Goal: Navigation & Orientation: Understand site structure

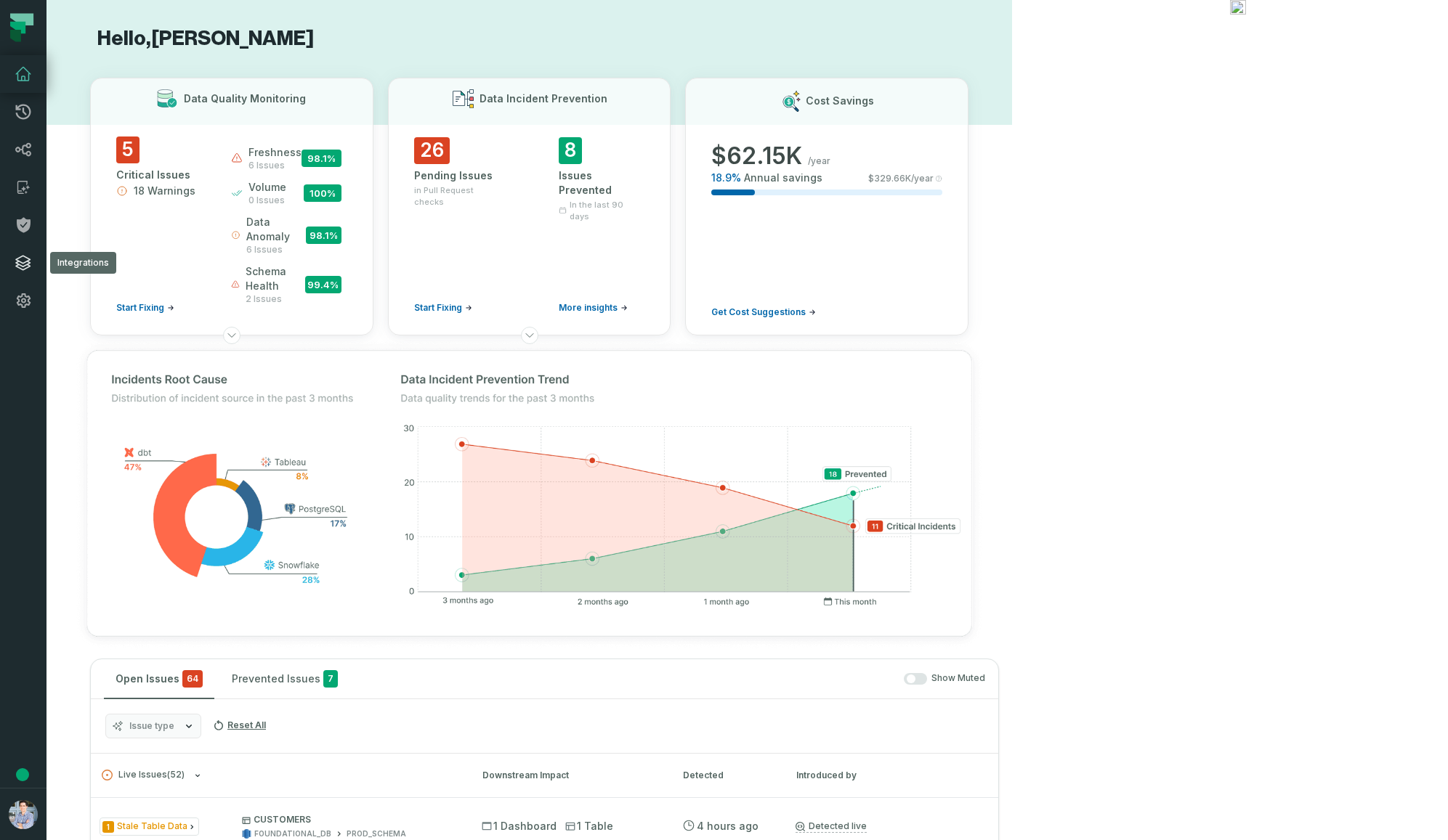
click at [27, 270] on icon at bounding box center [24, 263] width 18 height 18
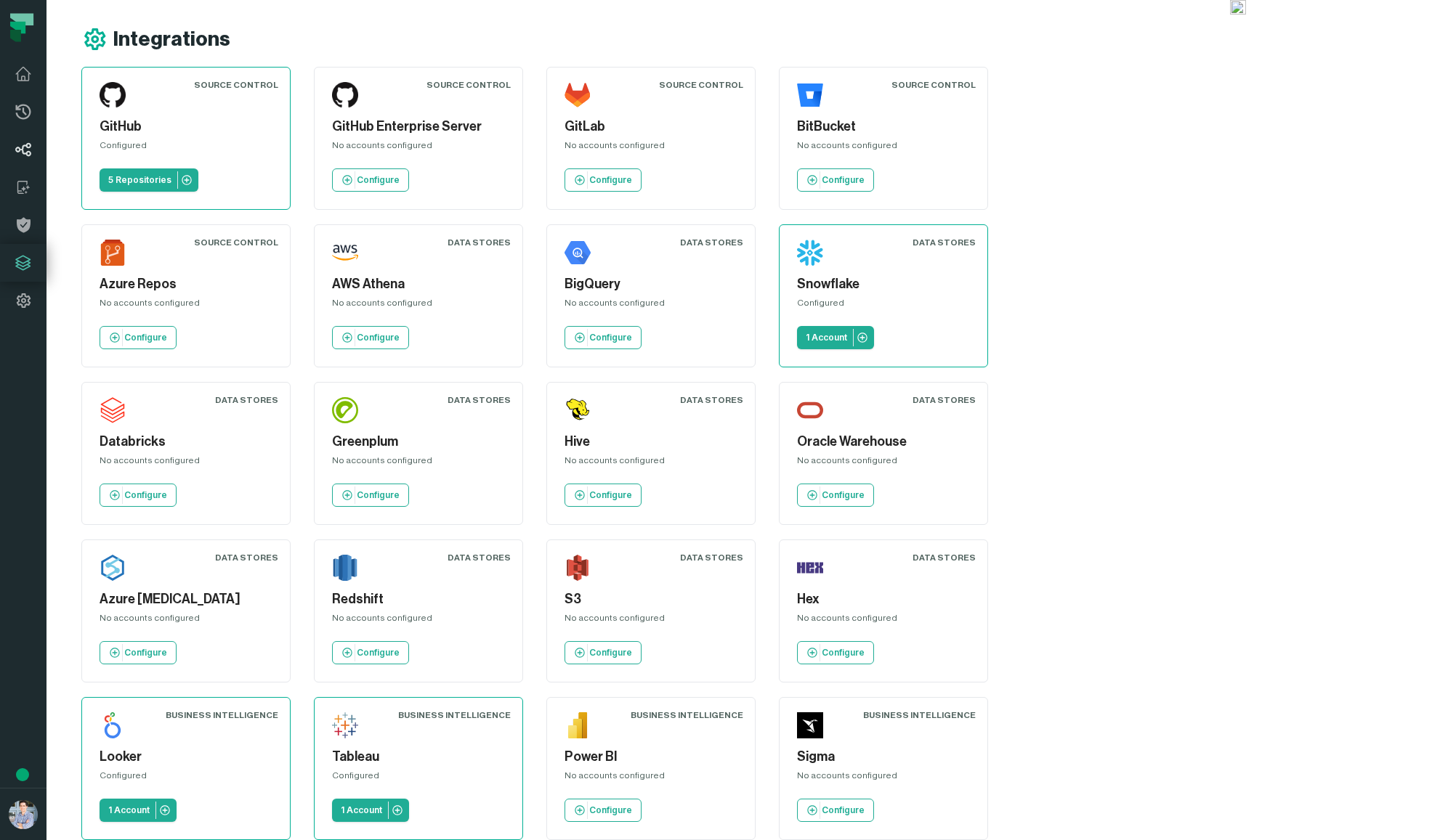
click at [22, 147] on icon at bounding box center [24, 150] width 16 height 14
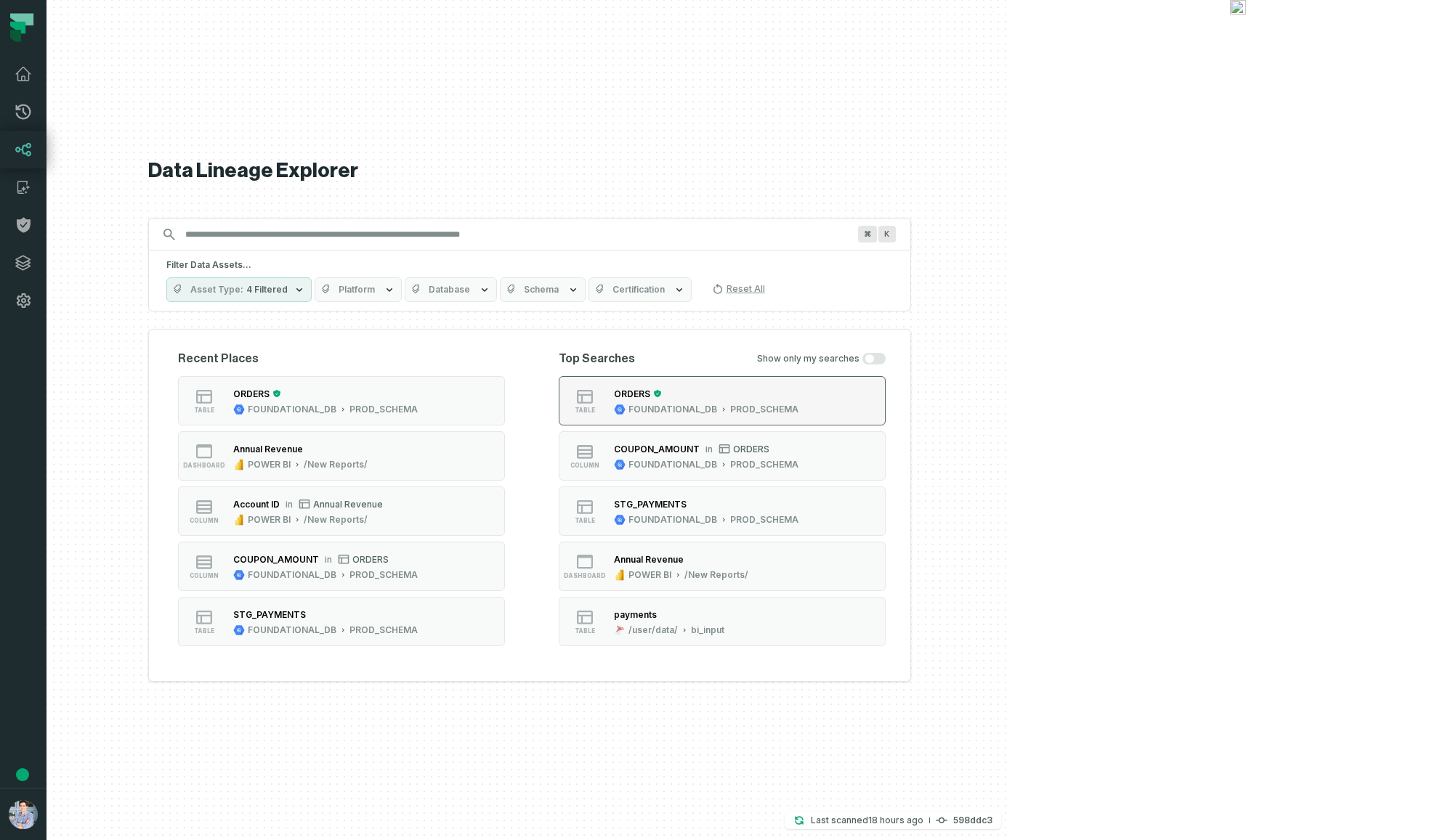
click at [717, 408] on div "FOUNDATIONAL_DB" at bounding box center [673, 410] width 89 height 12
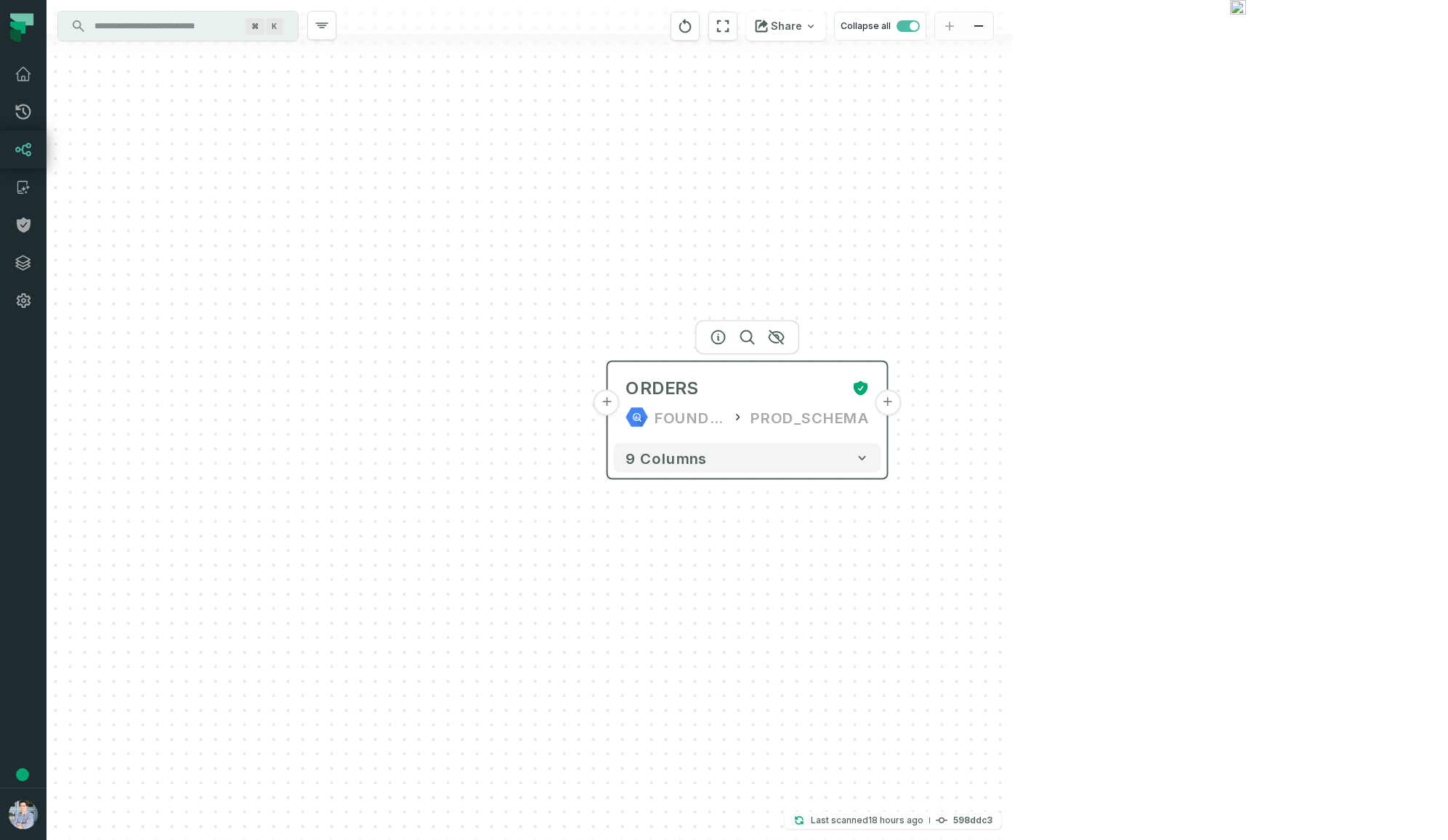
click at [888, 406] on button "+" at bounding box center [887, 402] width 27 height 27
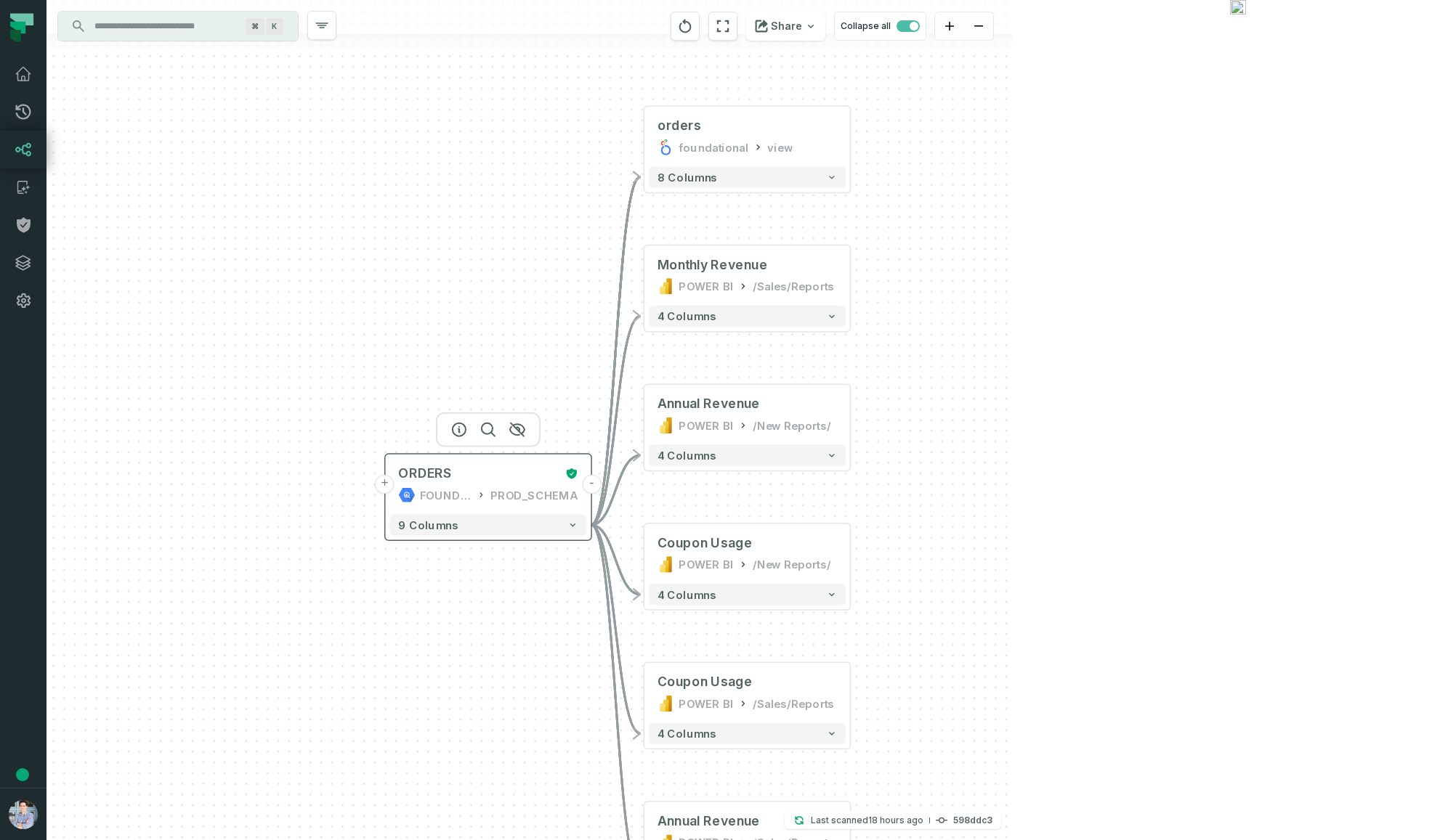
click at [385, 485] on button "+" at bounding box center [385, 485] width 20 height 20
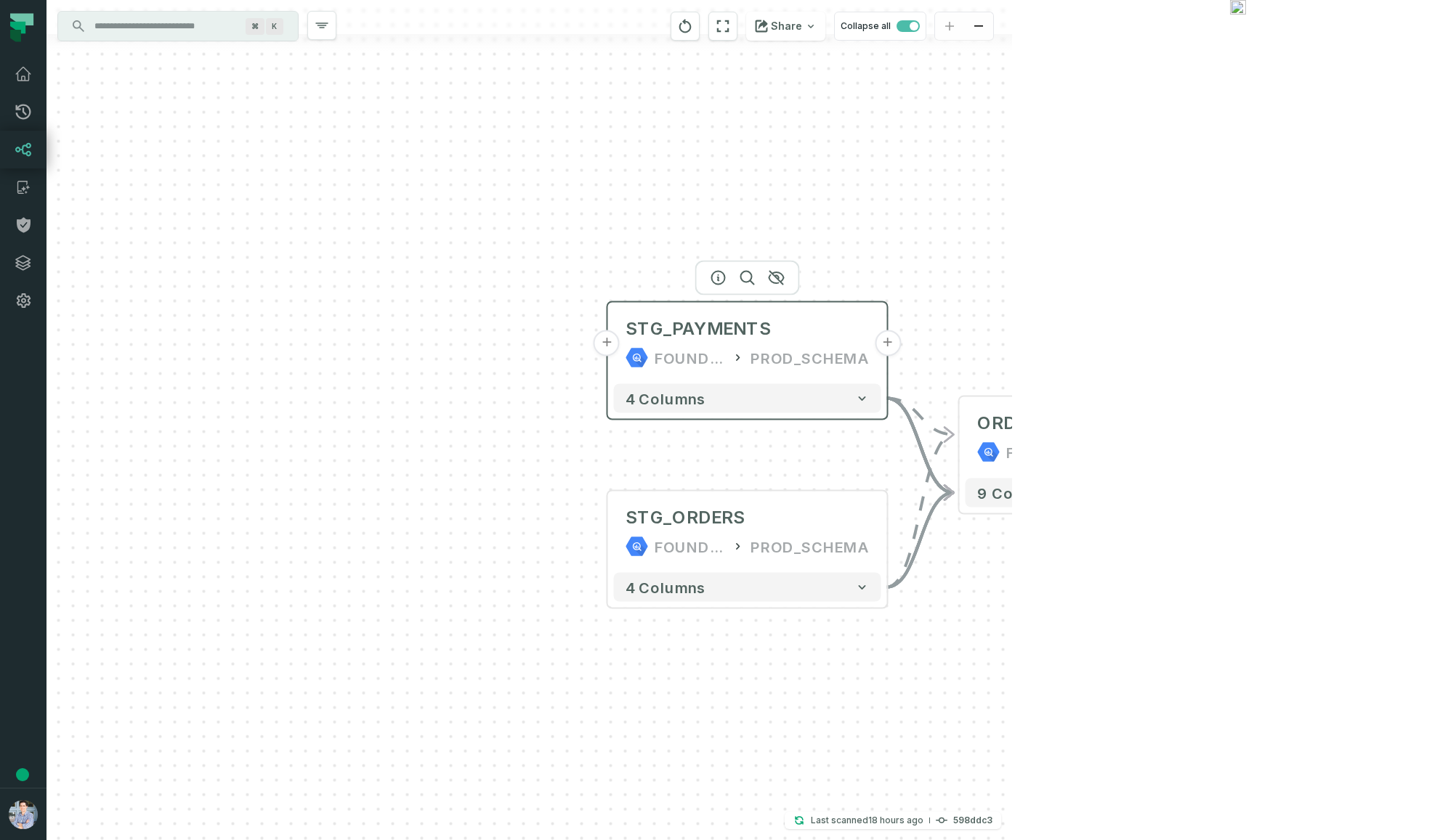
click at [606, 342] on button "+" at bounding box center [606, 343] width 27 height 27
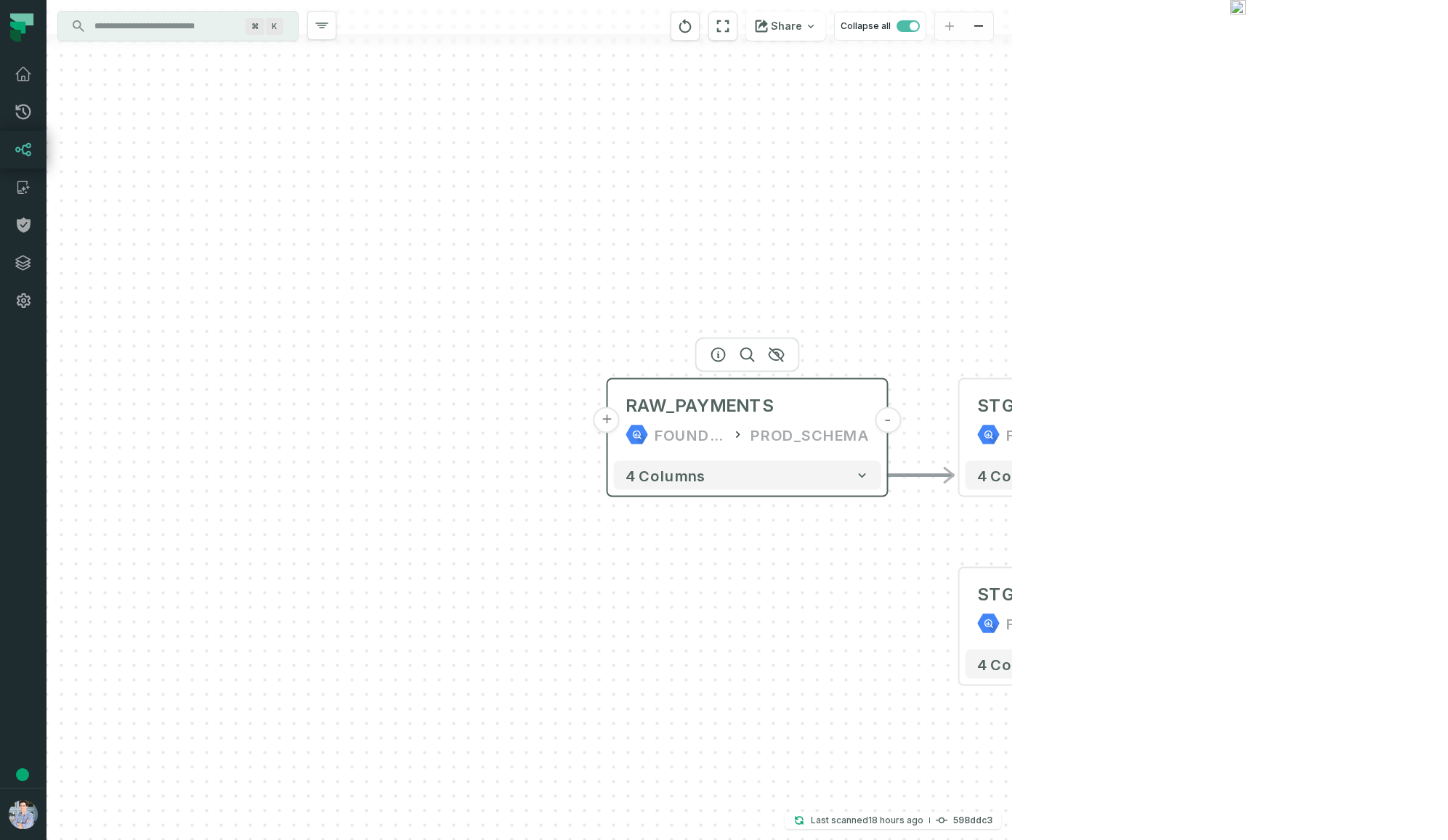
click at [612, 424] on button "+" at bounding box center [606, 420] width 27 height 27
click at [612, 426] on button "+" at bounding box center [606, 420] width 27 height 27
click at [604, 421] on button "+" at bounding box center [606, 420] width 27 height 27
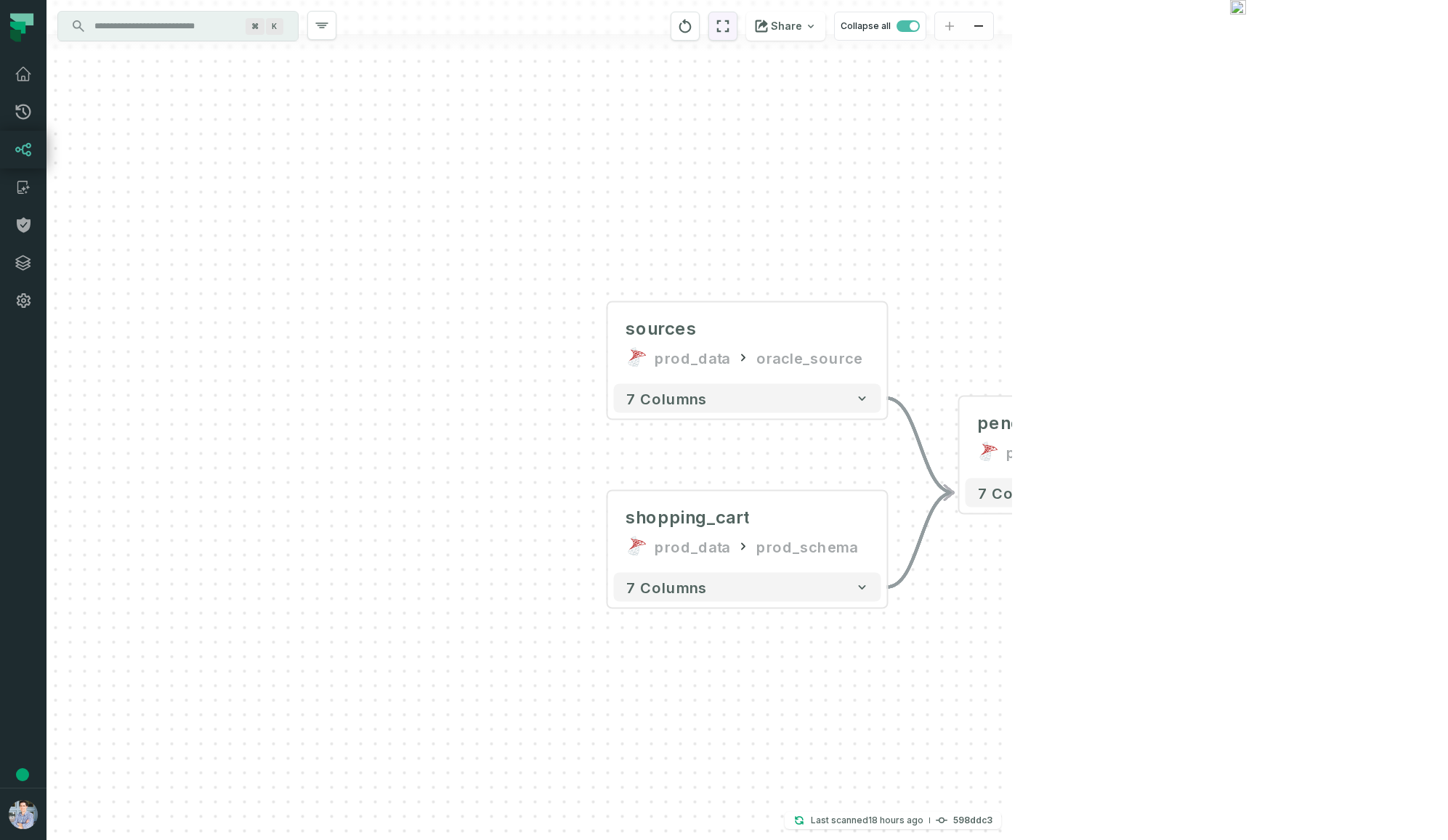
click at [731, 27] on icon "reset" at bounding box center [723, 27] width 16 height 18
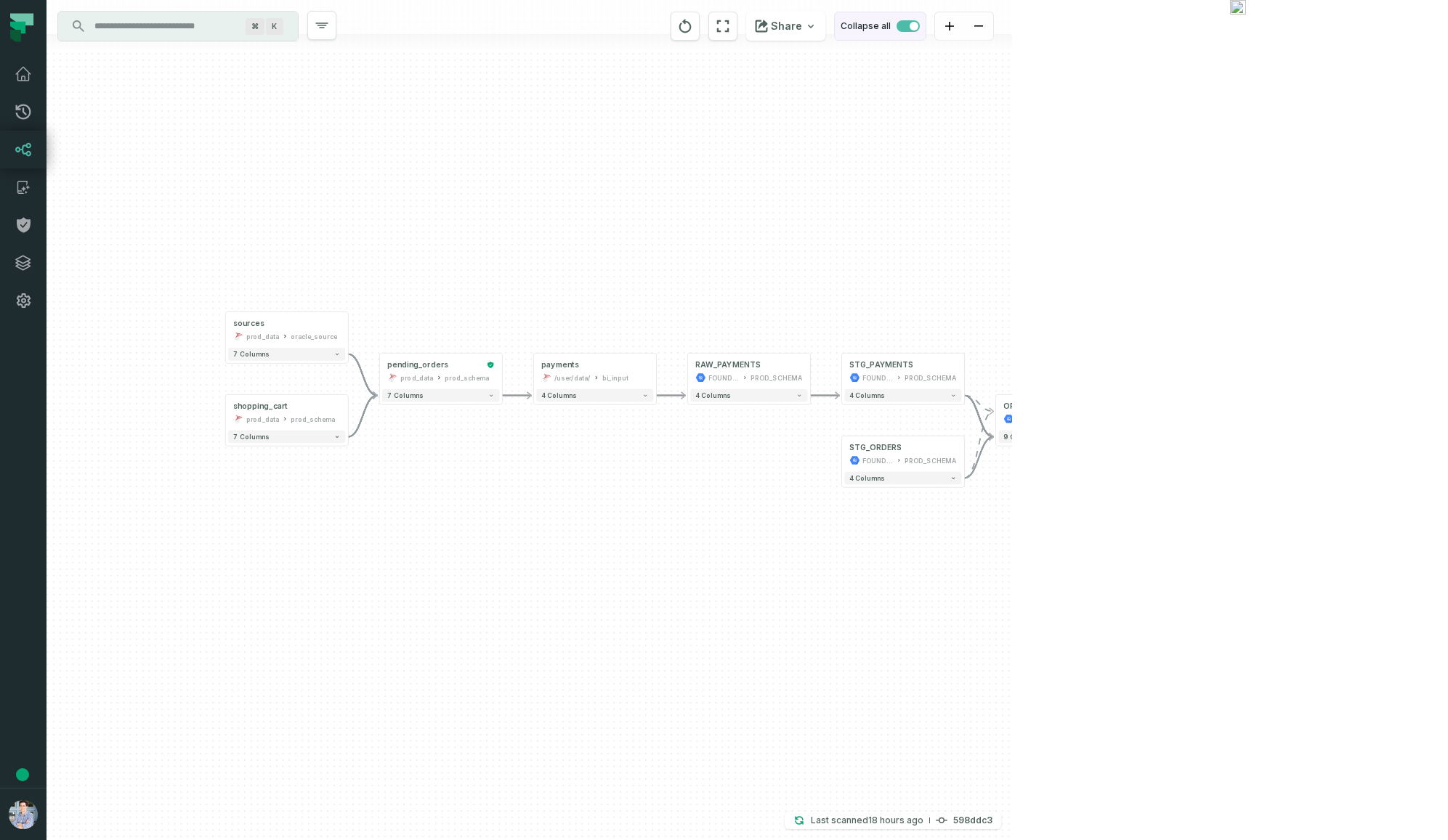
click at [918, 30] on span "button" at bounding box center [913, 26] width 9 height 9
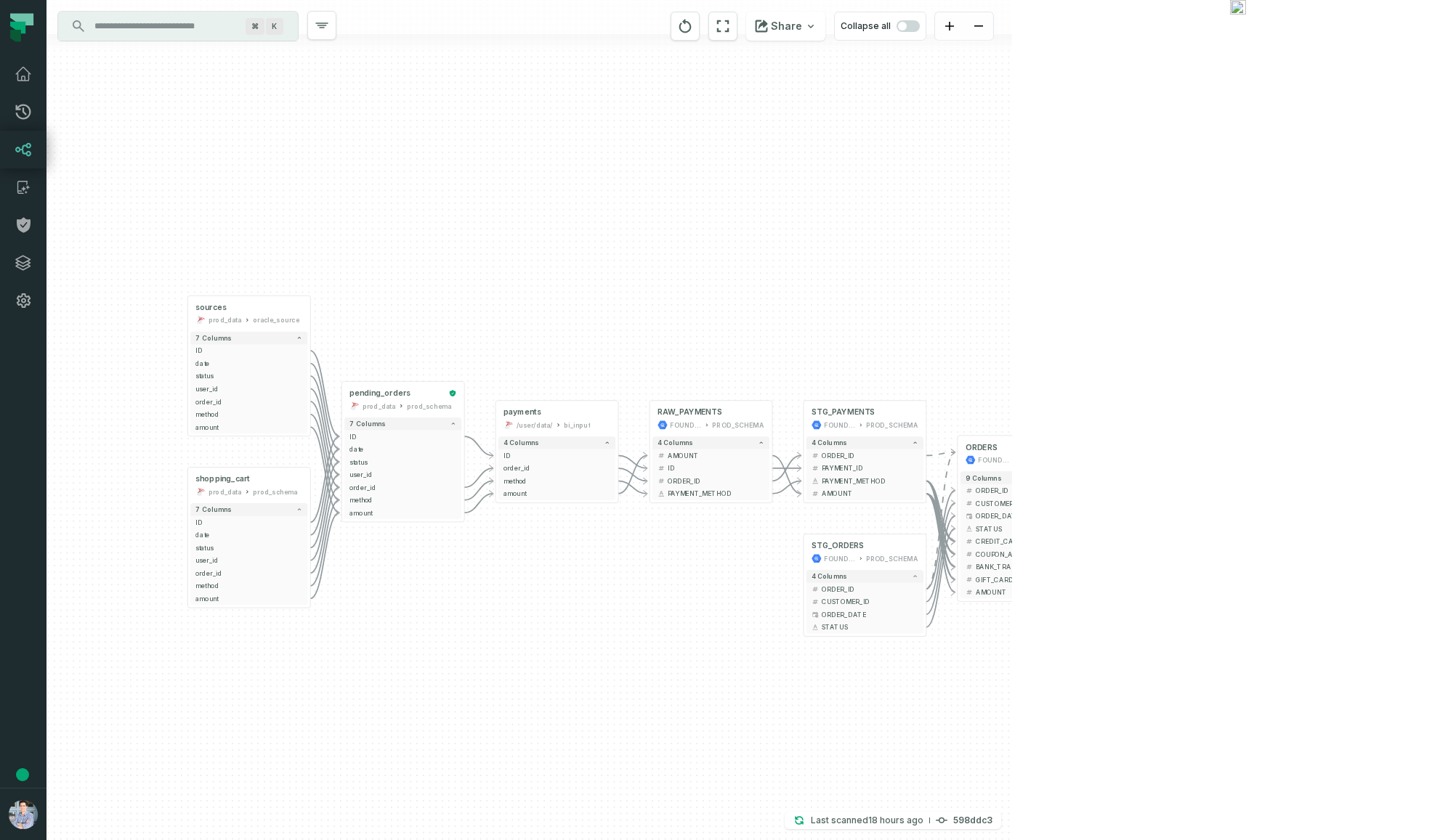
drag, startPoint x: 979, startPoint y: 216, endPoint x: 939, endPoint y: 198, distance: 43.9
click at [939, 198] on div "sources prod_data oracle_source - 7 columns ID - date - status - user_id - orde…" at bounding box center [528, 420] width 965 height 840
drag, startPoint x: 703, startPoint y: 315, endPoint x: 687, endPoint y: 308, distance: 17.5
click at [687, 308] on div "sources prod_data oracle_source - 7 columns ID - date - status - user_id - orde…" at bounding box center [528, 420] width 965 height 840
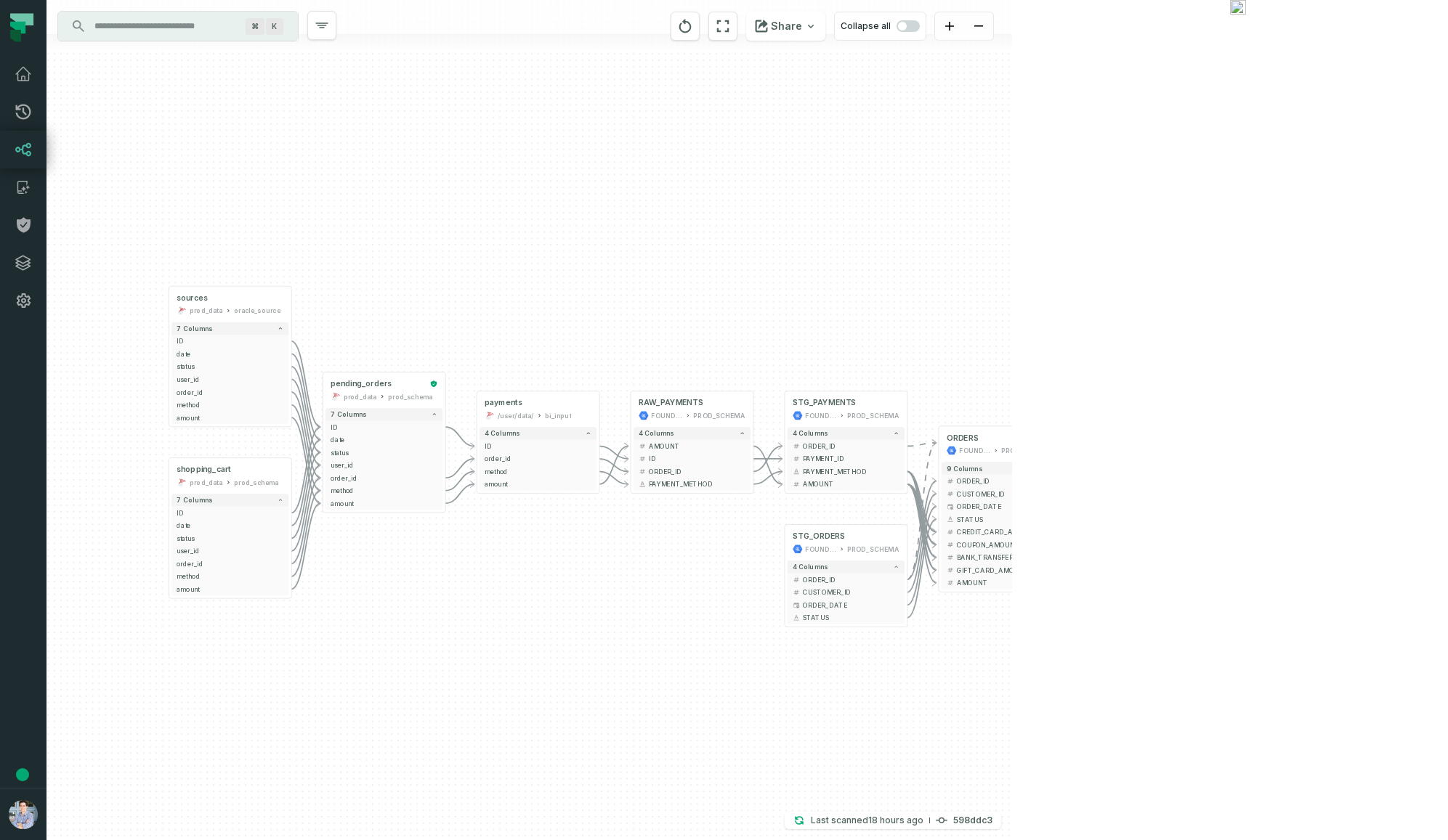
click at [1123, 228] on icon "button" at bounding box center [1124, 233] width 18 height 18
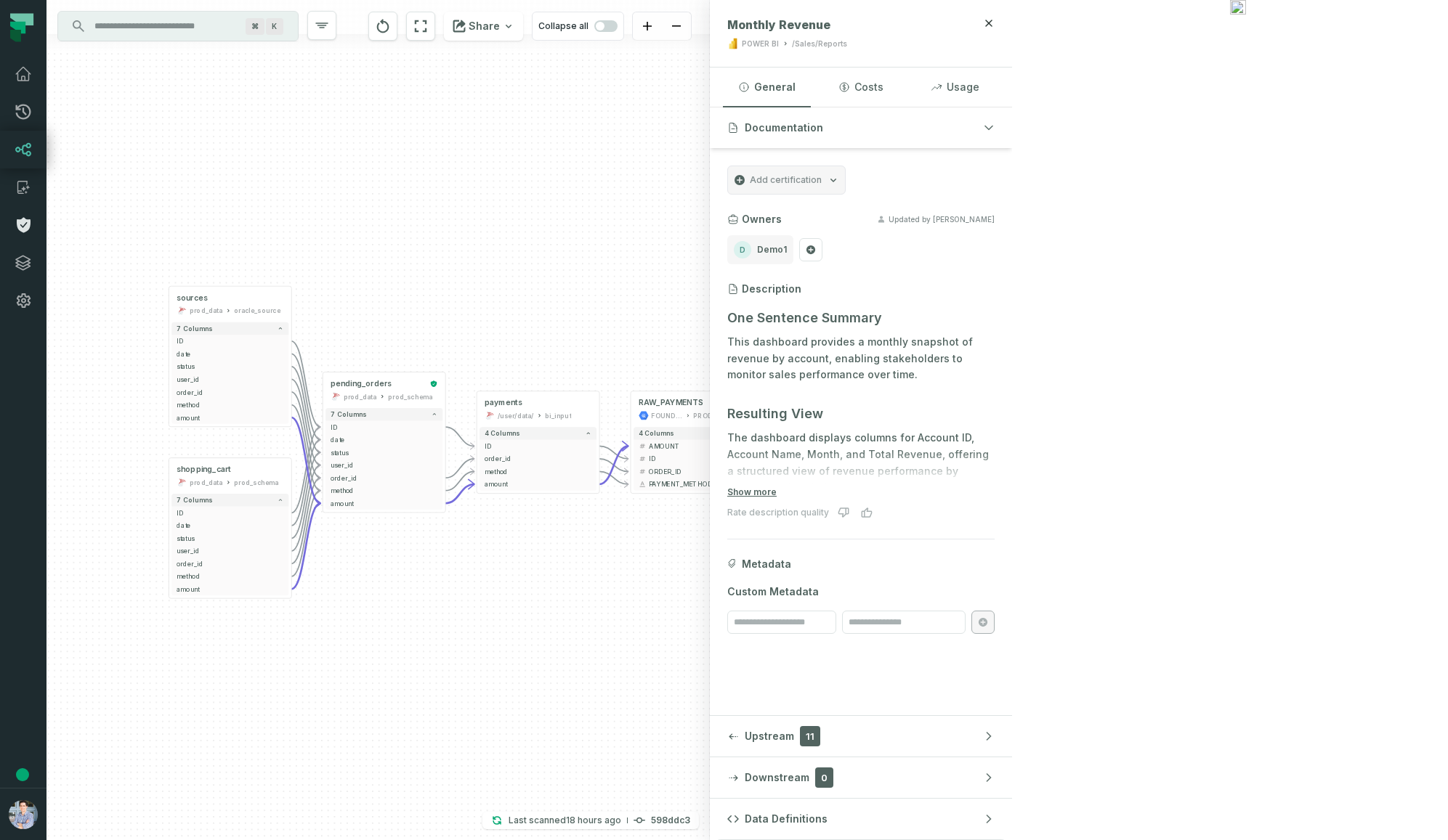
click at [25, 225] on icon at bounding box center [24, 226] width 14 height 16
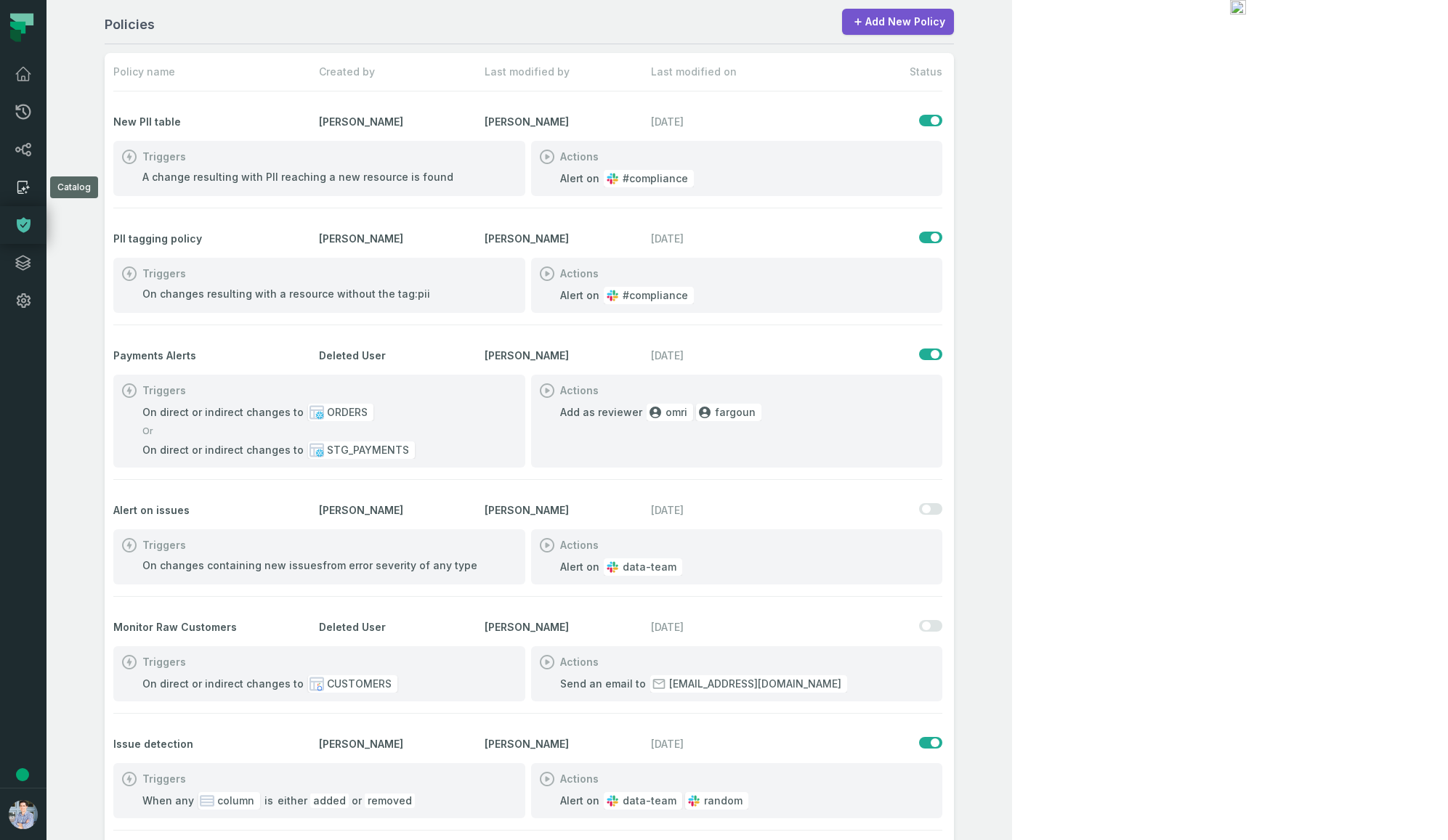
click at [29, 183] on icon at bounding box center [24, 188] width 18 height 18
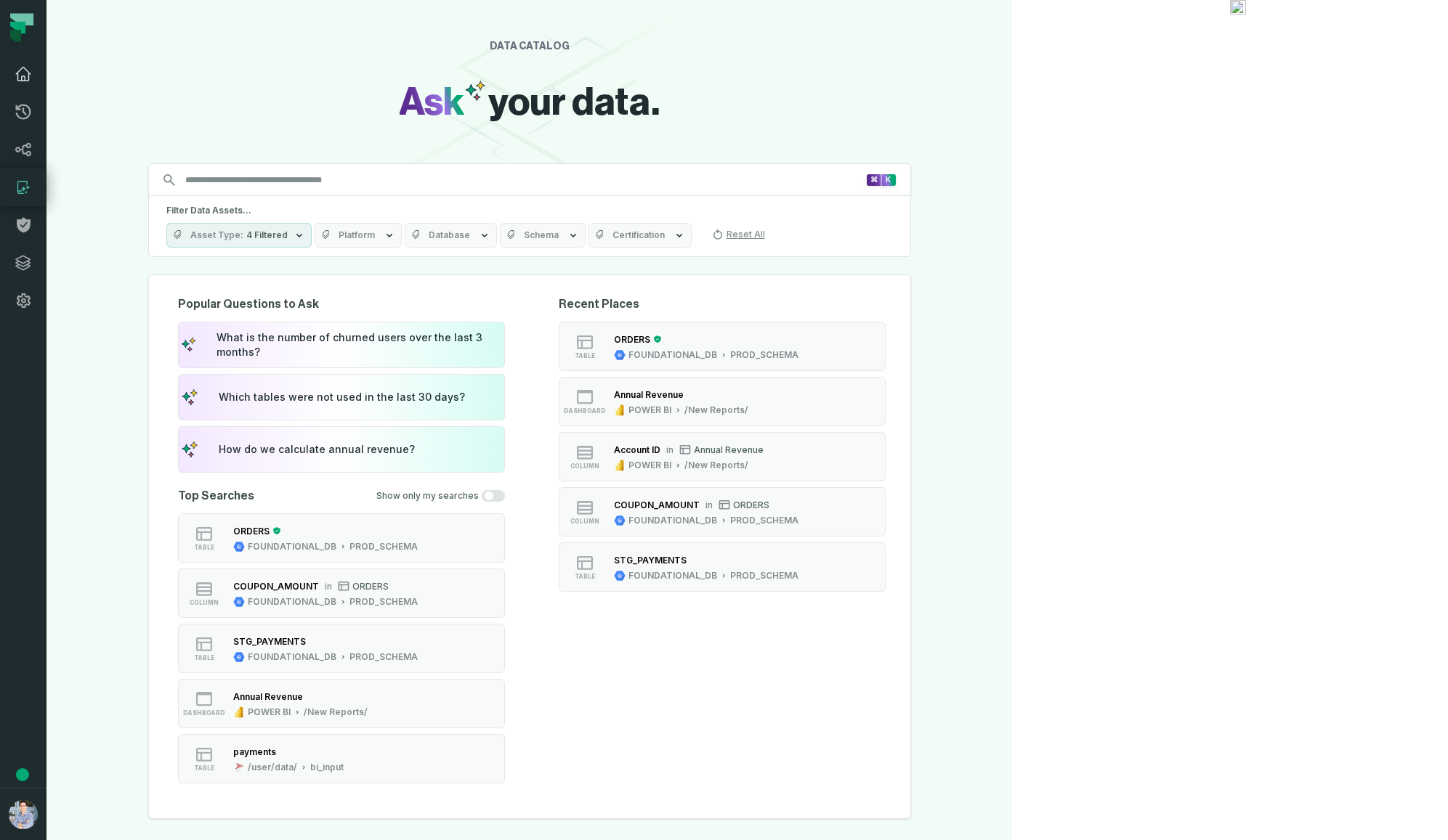
click at [12, 75] on link "Dashboard" at bounding box center [23, 74] width 46 height 37
